Goal: Task Accomplishment & Management: Use online tool/utility

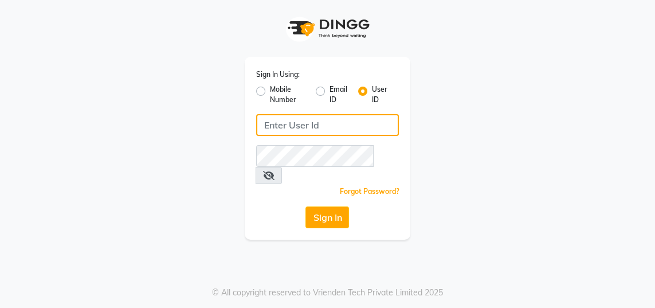
click at [359, 123] on input "Username" at bounding box center [327, 125] width 143 height 22
type input "gingerlinsalon"
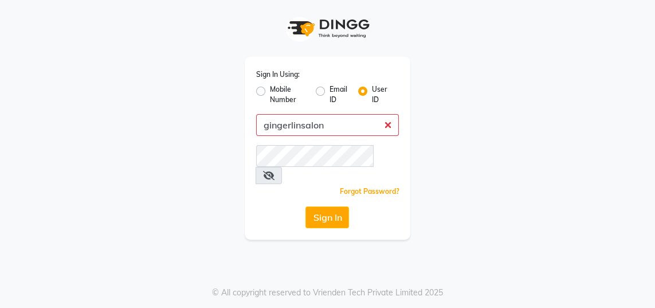
click at [305, 206] on button "Sign In" at bounding box center [327, 217] width 44 height 22
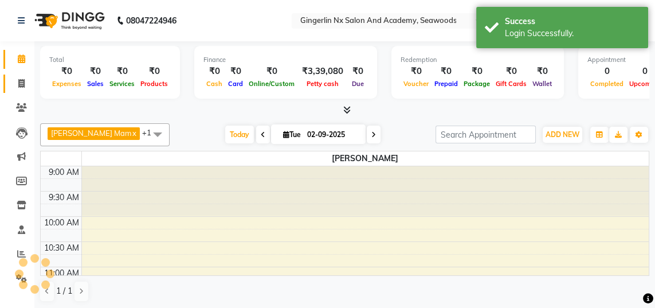
click at [21, 83] on icon at bounding box center [21, 83] width 6 height 9
select select "service"
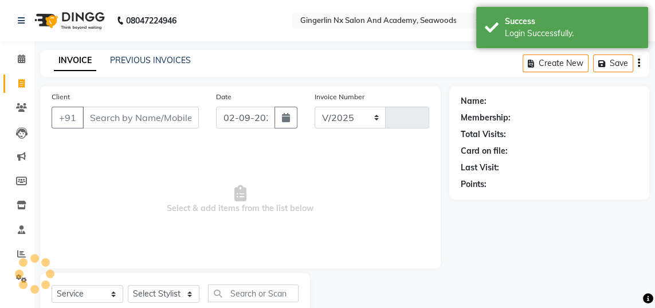
select select "480"
type input "0663"
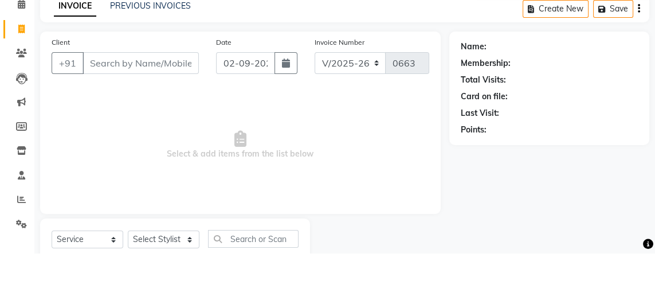
select select "membership"
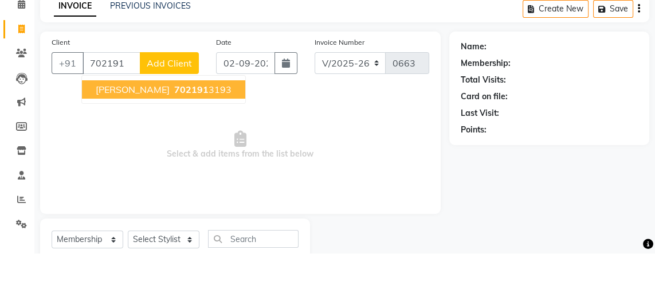
click at [221, 138] on ngb-highlight "702191 3193" at bounding box center [202, 143] width 60 height 11
type input "7021913193"
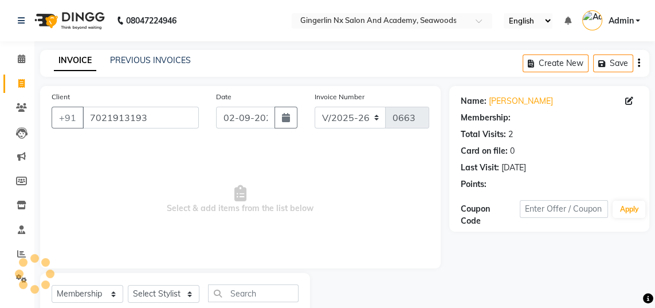
select select "2: Object"
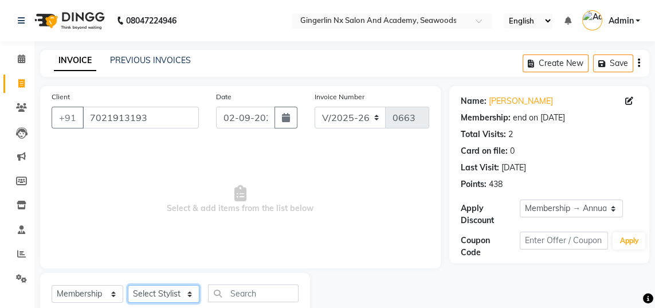
click at [189, 288] on select "Select Stylist Jaya [PERSON_NAME] Sanya [PERSON_NAME] [PERSON_NAME]" at bounding box center [164, 294] width 72 height 18
select select "47531"
click at [128, 285] on select "Select Stylist Jaya [PERSON_NAME] Sanya [PERSON_NAME] [PERSON_NAME]" at bounding box center [164, 294] width 72 height 18
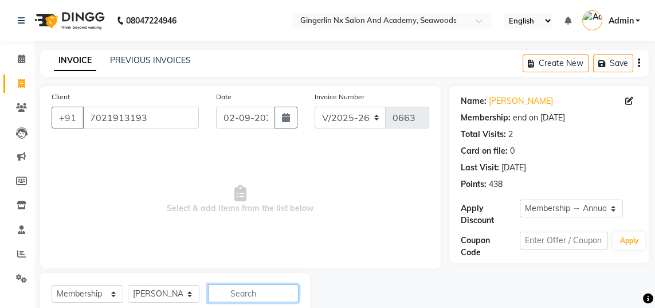
click at [261, 289] on input "text" at bounding box center [253, 293] width 91 height 18
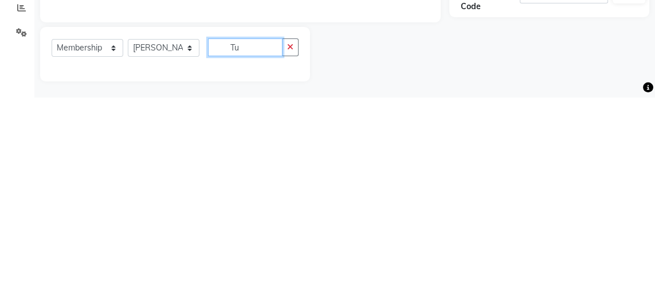
scroll to position [36, 0]
type input "Touch up"
click at [343, 258] on div at bounding box center [379, 264] width 139 height 54
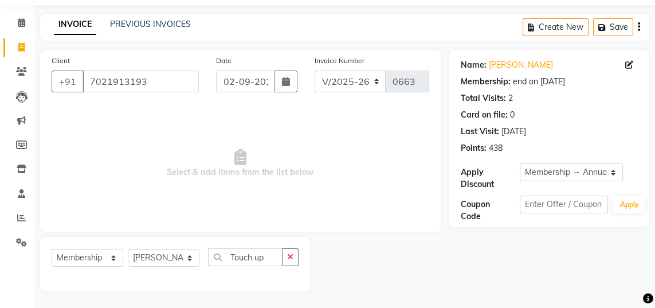
click at [288, 250] on button "button" at bounding box center [290, 257] width 17 height 18
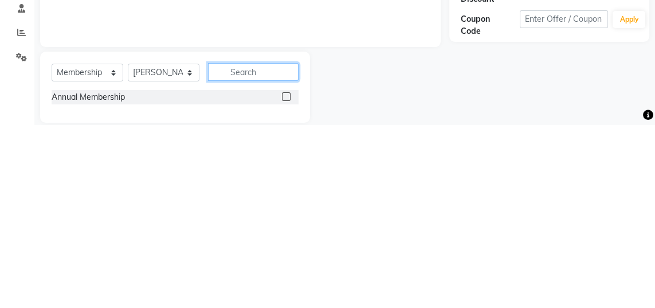
scroll to position [47, 0]
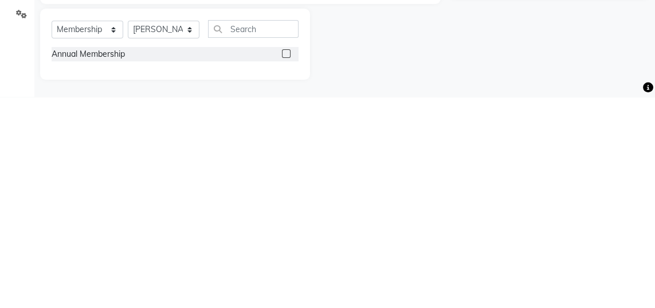
click at [285, 265] on label at bounding box center [286, 264] width 9 height 9
click at [285, 265] on input "checkbox" at bounding box center [285, 264] width 7 height 7
select select "select"
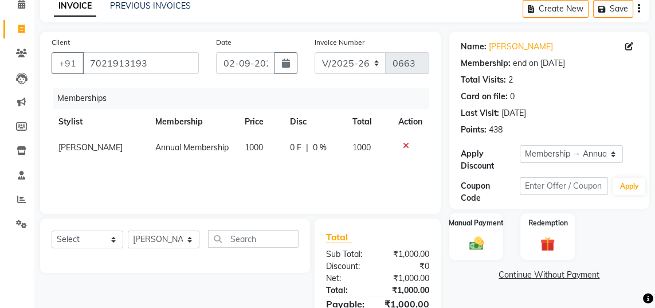
scroll to position [44, 0]
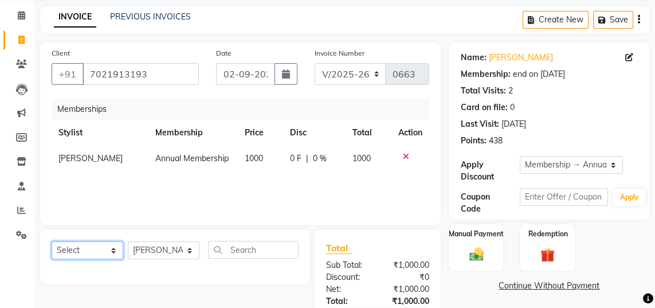
click at [118, 248] on select "Select Service Product Package Voucher Prepaid Gift Card" at bounding box center [88, 250] width 72 height 18
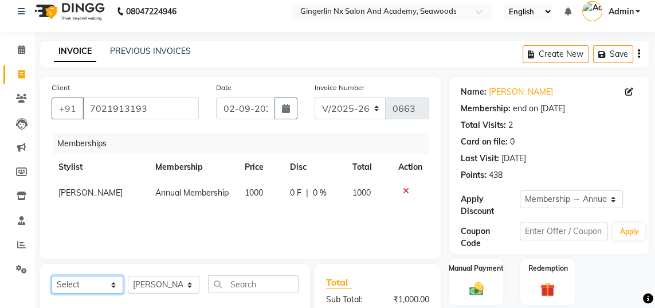
scroll to position [0, 0]
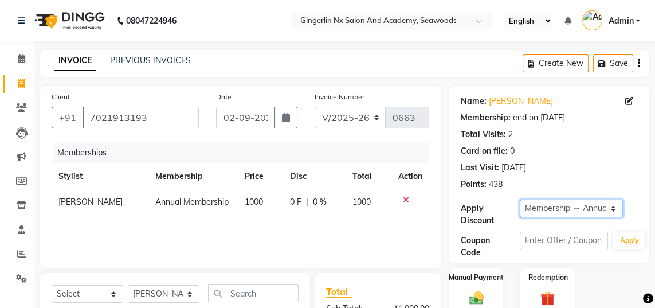
click at [618, 200] on select "Select Membership → Annual Membership Loyalty → Loyalty level 1 → All Customers" at bounding box center [571, 208] width 103 height 18
select select "0:"
click at [520, 199] on select "Select Membership → Annual Membership Loyalty → Loyalty level 1 → All Customers" at bounding box center [571, 208] width 103 height 18
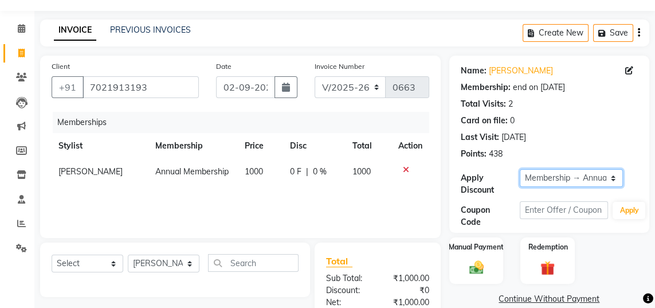
scroll to position [58, 0]
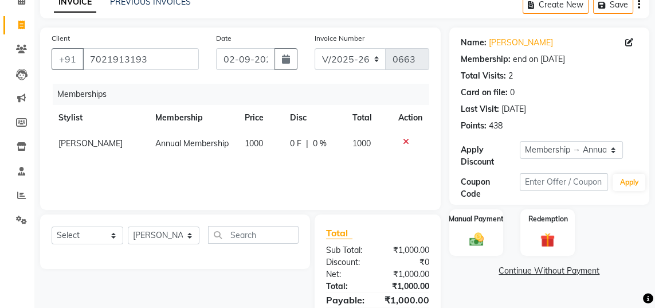
click at [381, 272] on div "₹1,000.00" at bounding box center [408, 274] width 60 height 12
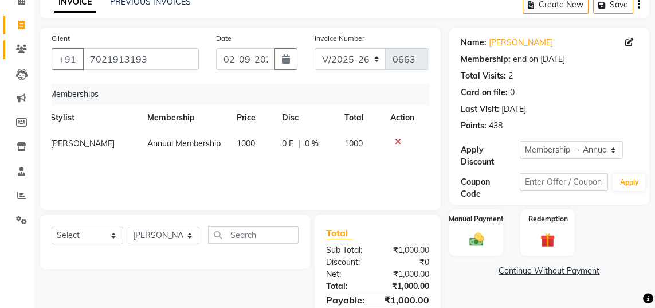
click at [17, 57] on link "Clients" at bounding box center [17, 49] width 28 height 19
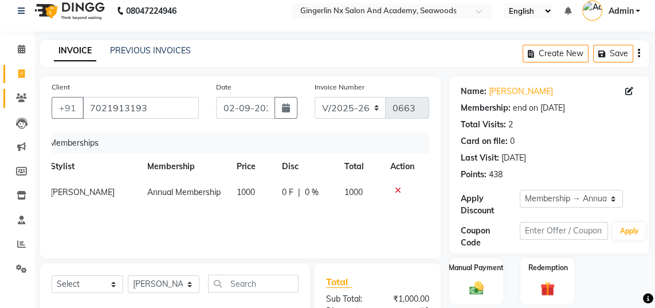
scroll to position [3, 0]
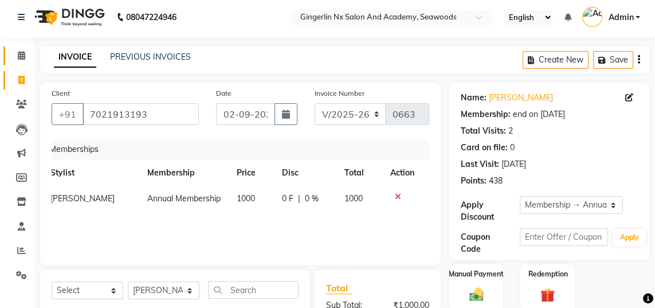
click at [30, 48] on link "Calendar" at bounding box center [17, 55] width 28 height 19
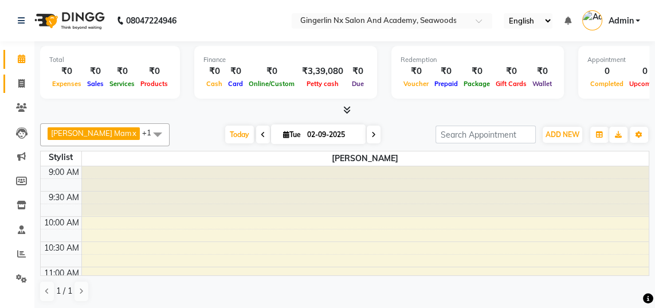
click at [28, 91] on link "Invoice" at bounding box center [17, 84] width 28 height 19
select select "480"
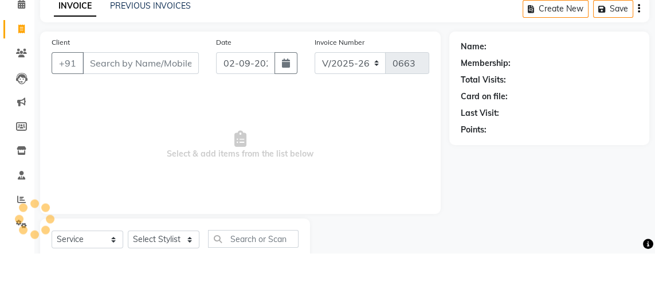
select select "membership"
